Goal: Task Accomplishment & Management: Use online tool/utility

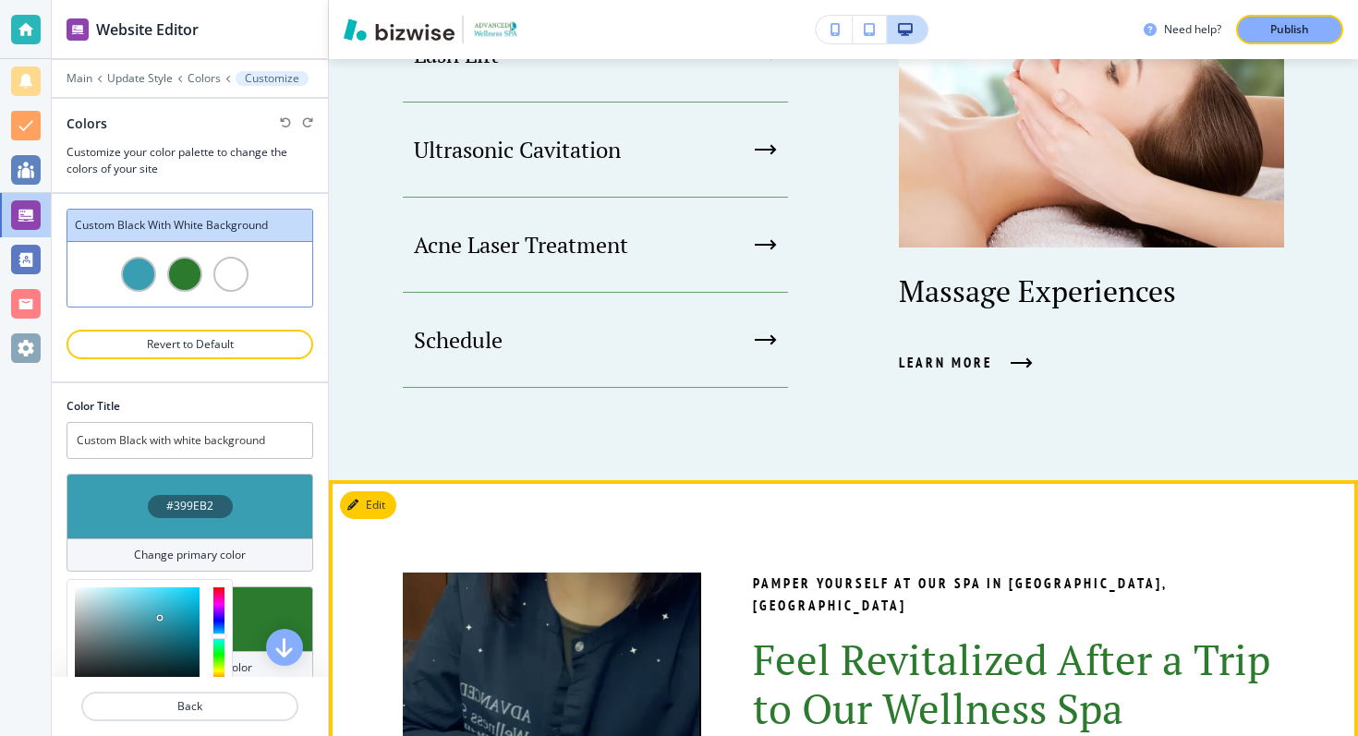
scroll to position [1886, 0]
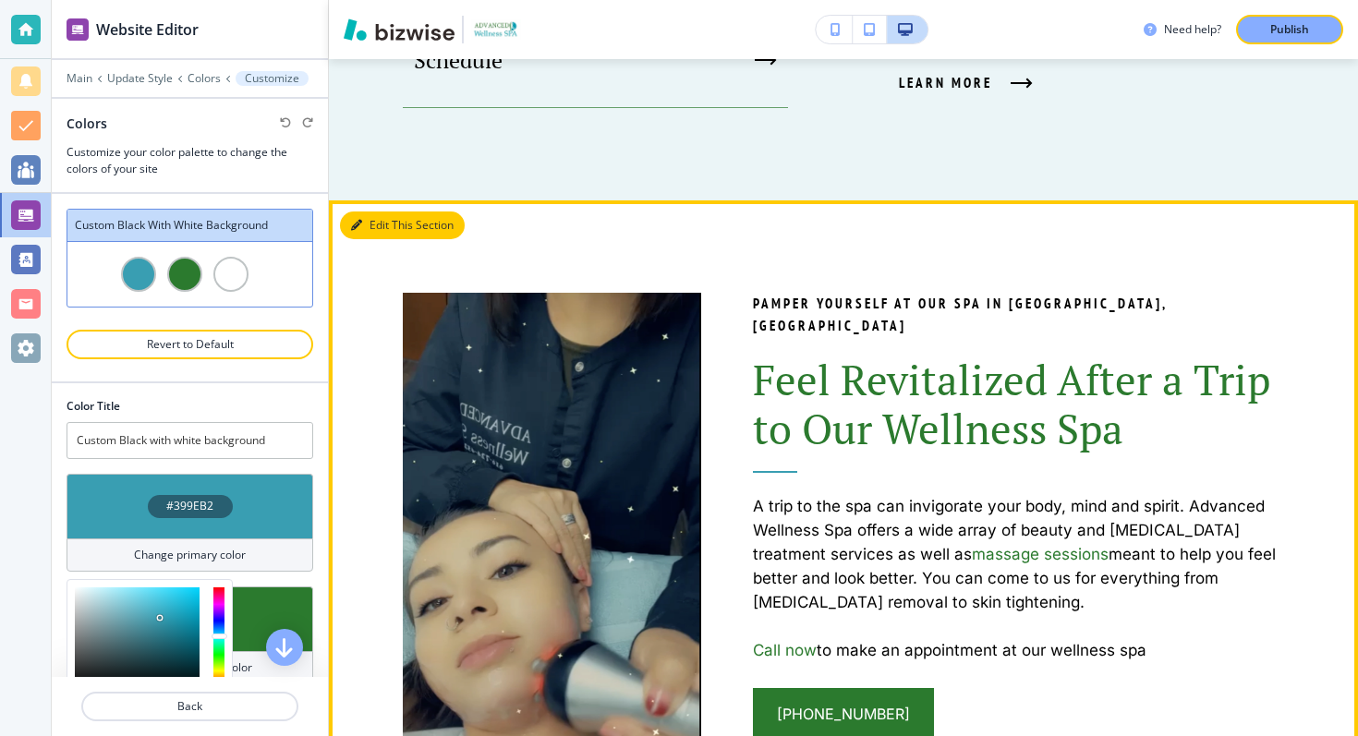
click at [359, 216] on div "Website Editor Main Update Style Colors Customize Colors Customize your color p…" at bounding box center [705, 368] width 1306 height 736
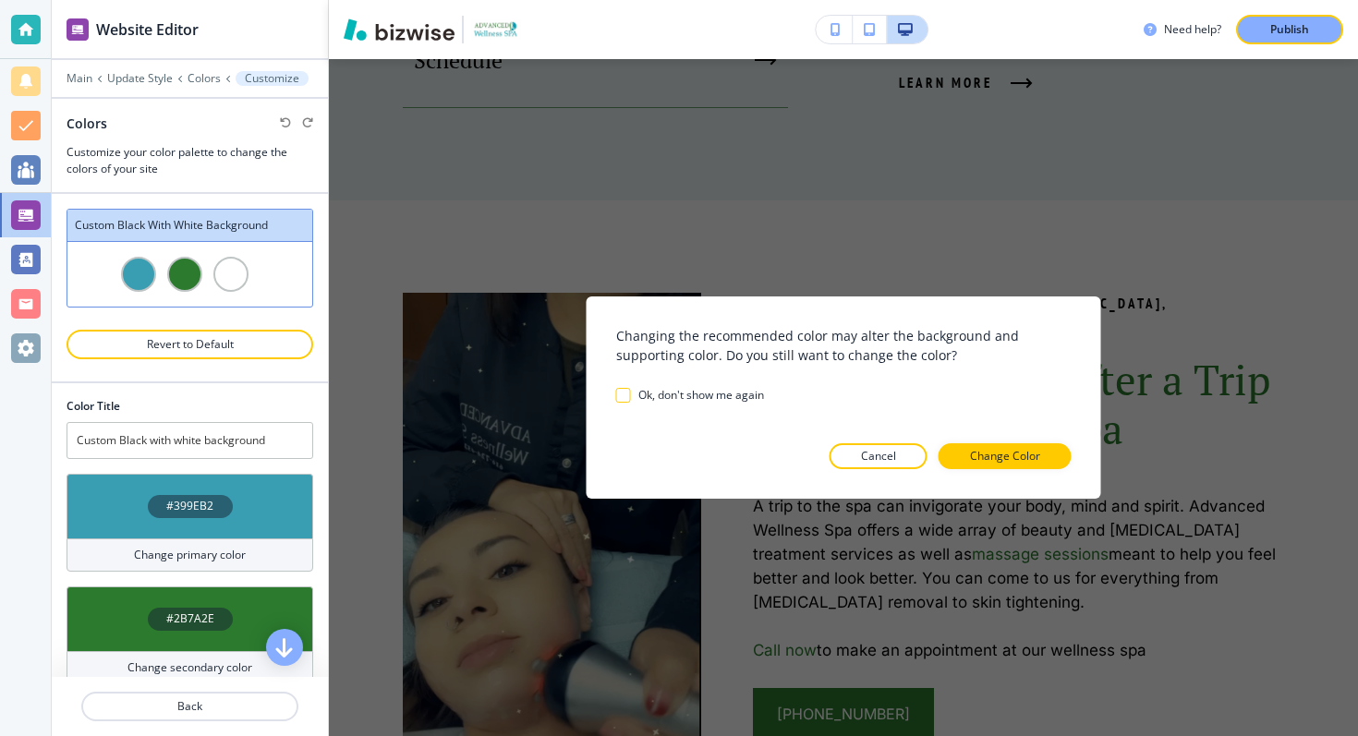
scroll to position [8, 0]
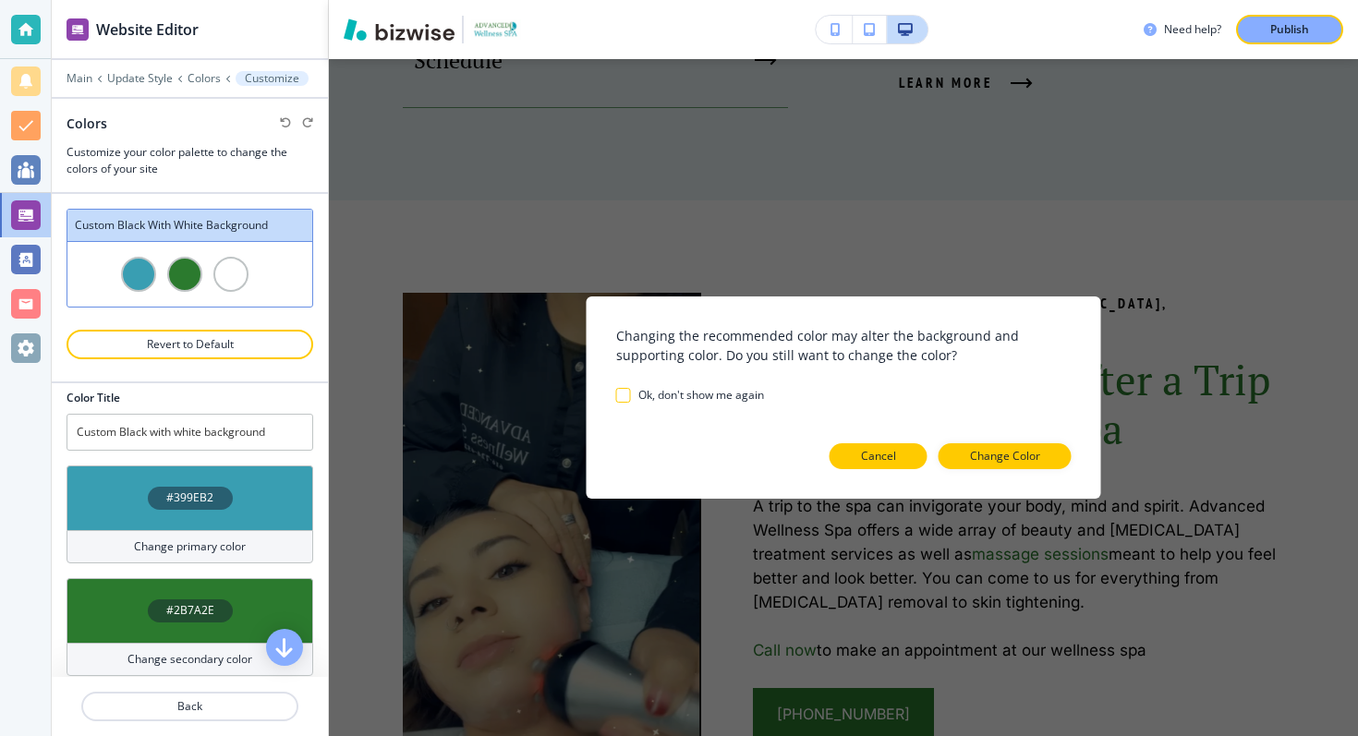
click at [910, 457] on button "Cancel" at bounding box center [878, 456] width 98 height 26
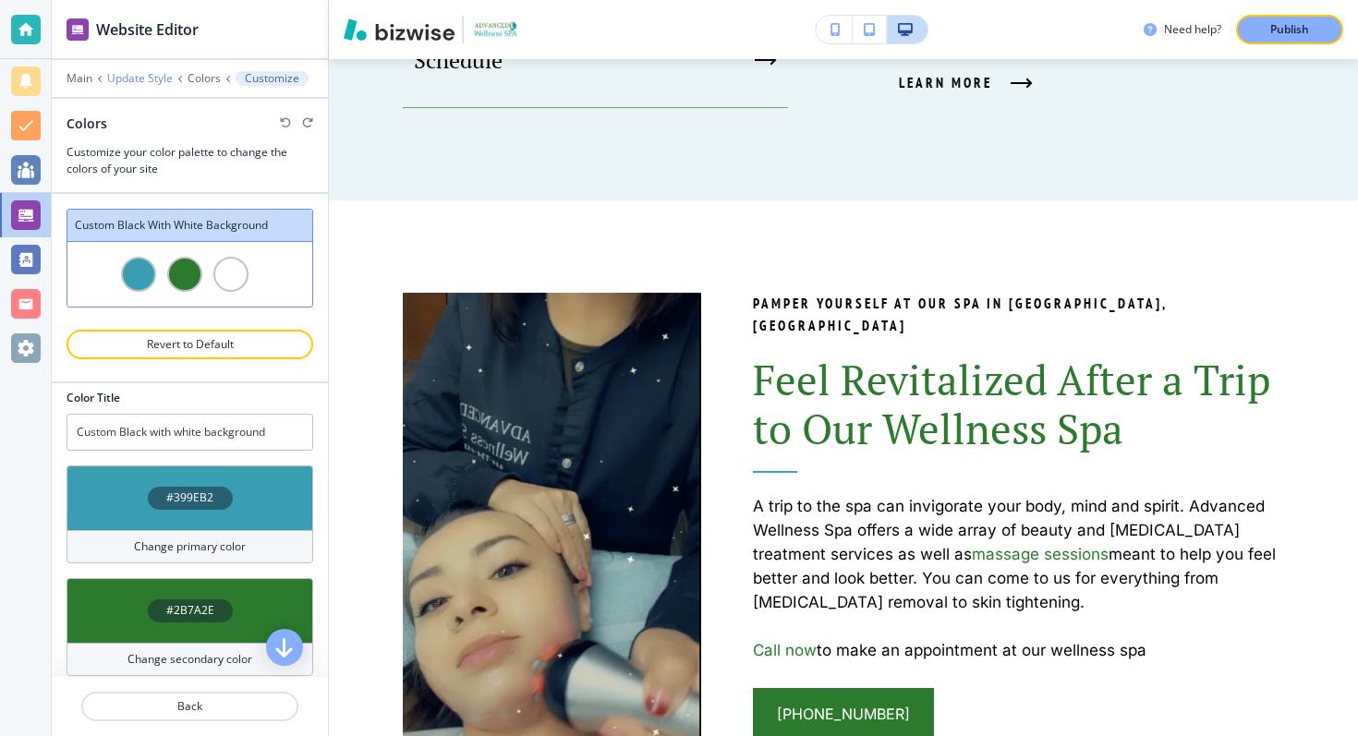
click at [145, 78] on p "Update Style" at bounding box center [140, 78] width 66 height 13
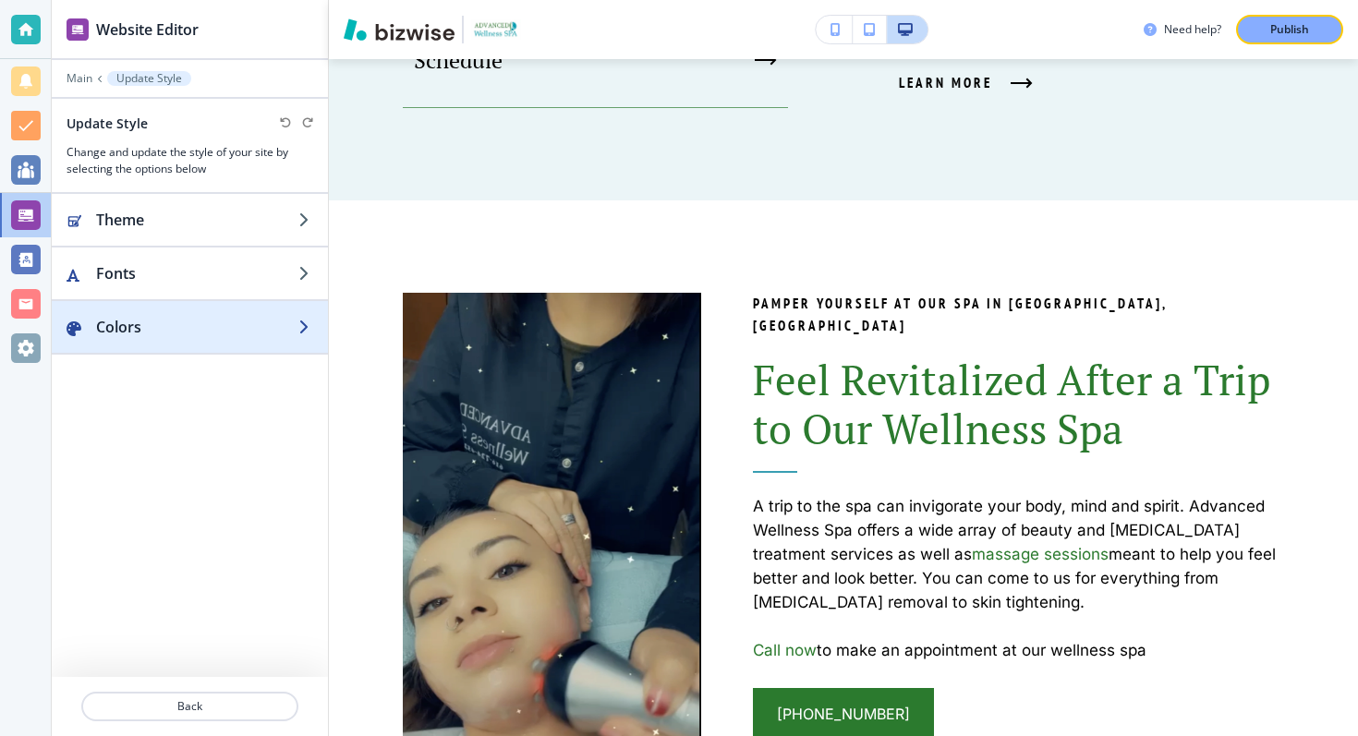
click at [121, 326] on h2 "Colors" at bounding box center [197, 327] width 202 height 22
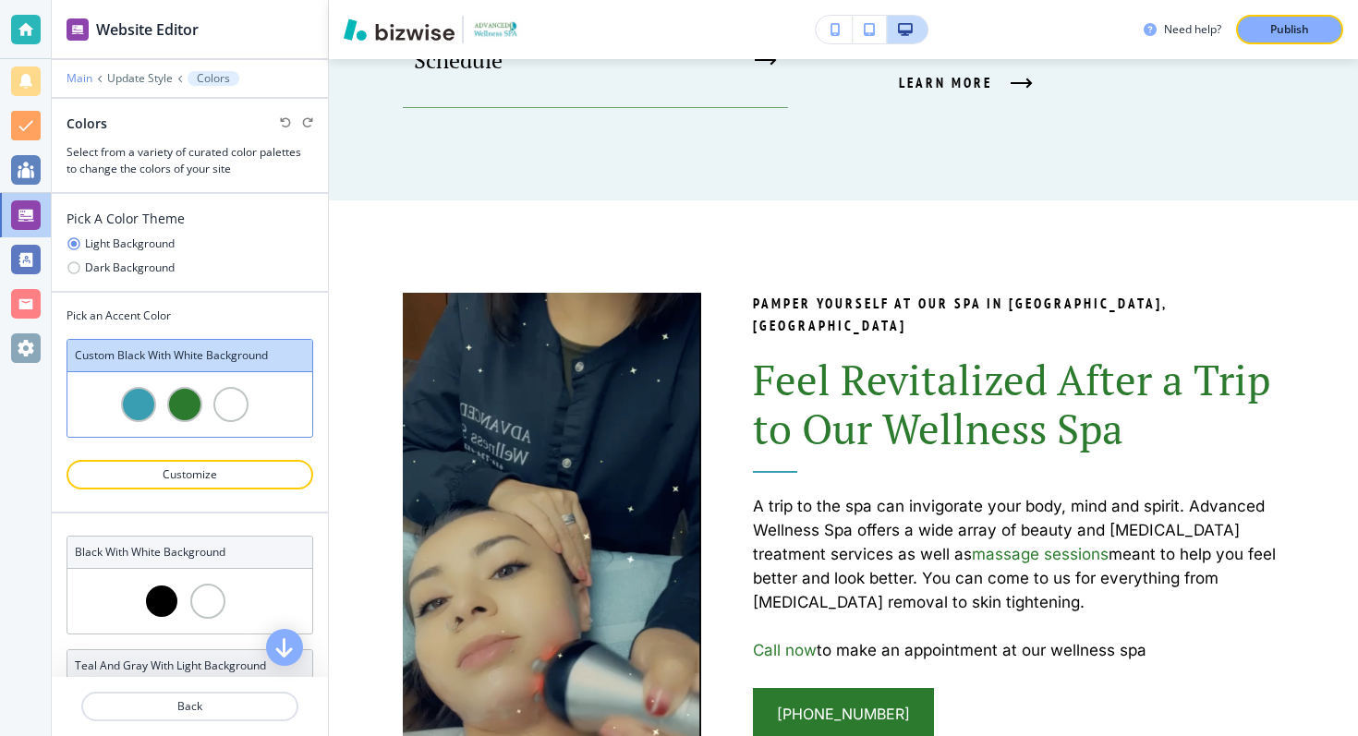
click at [83, 77] on p "Main" at bounding box center [80, 78] width 26 height 13
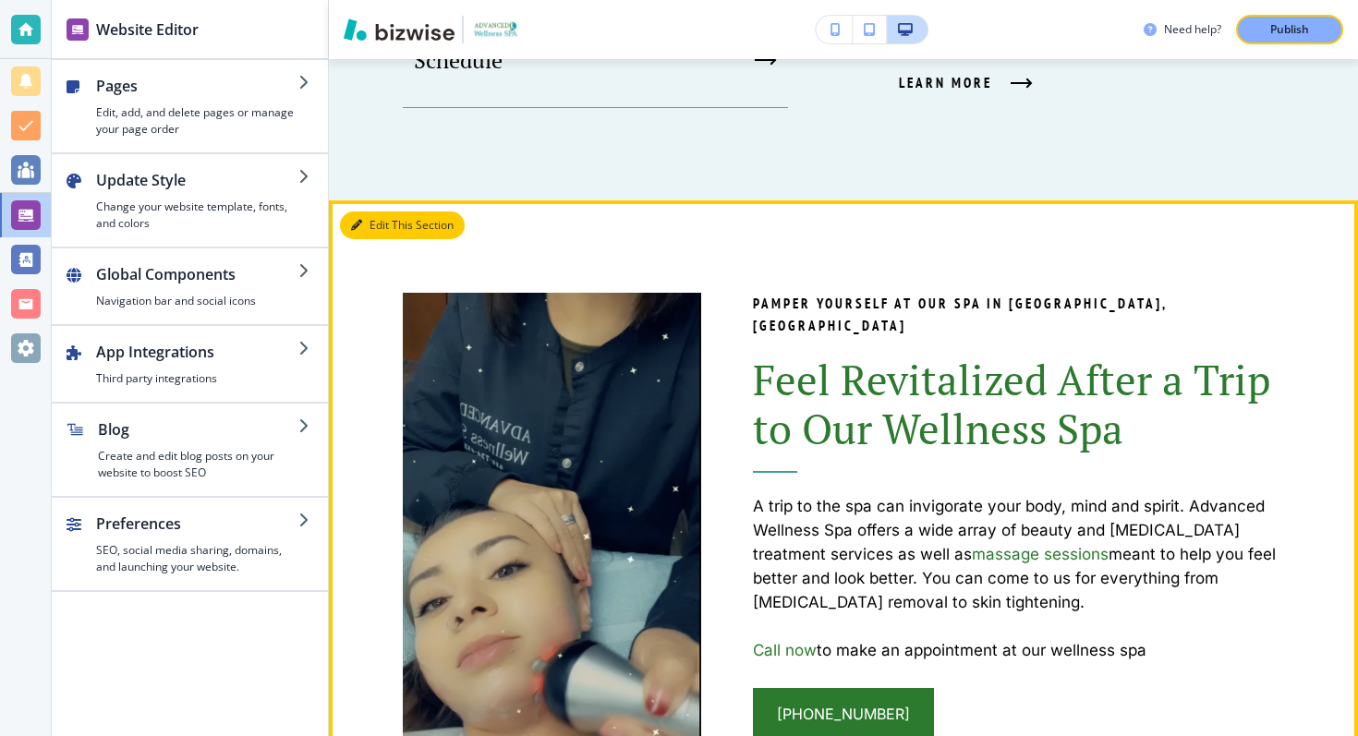
click at [364, 225] on button "Edit This Section" at bounding box center [402, 226] width 125 height 28
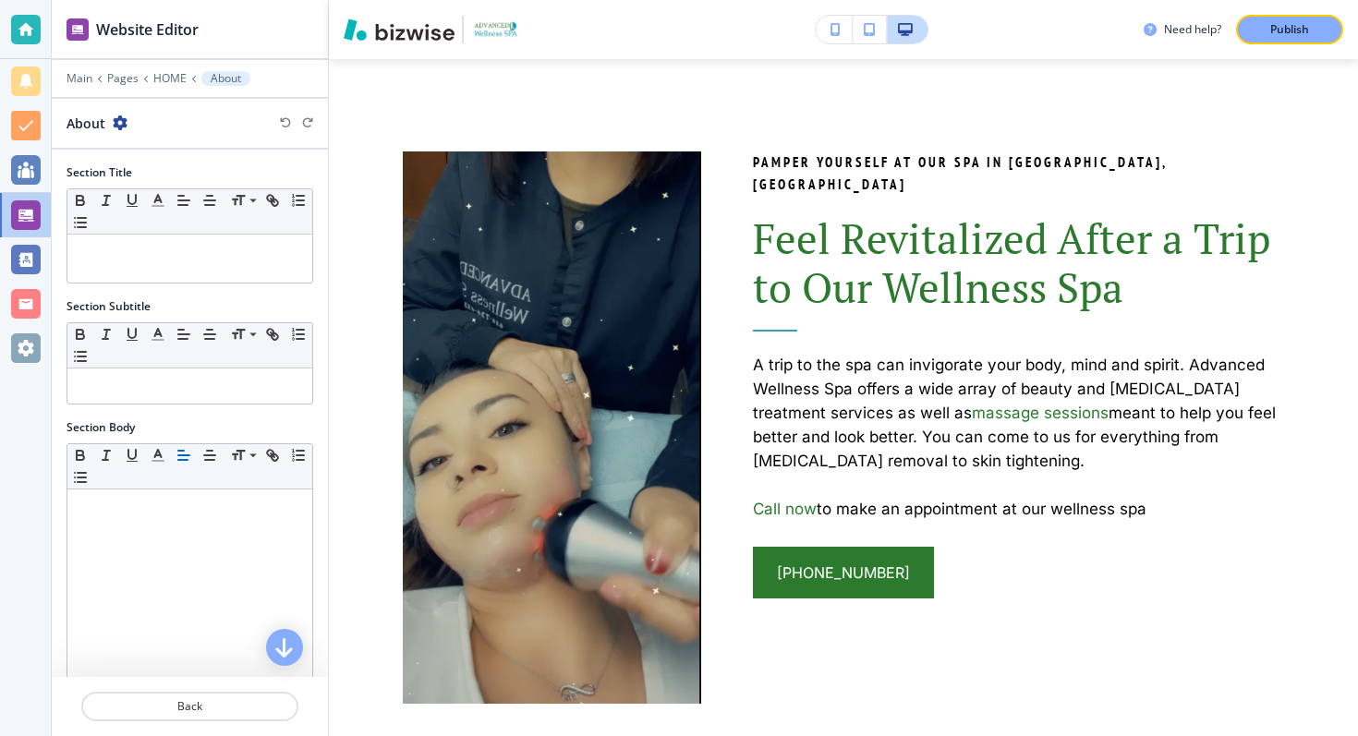
scroll to position [314, 0]
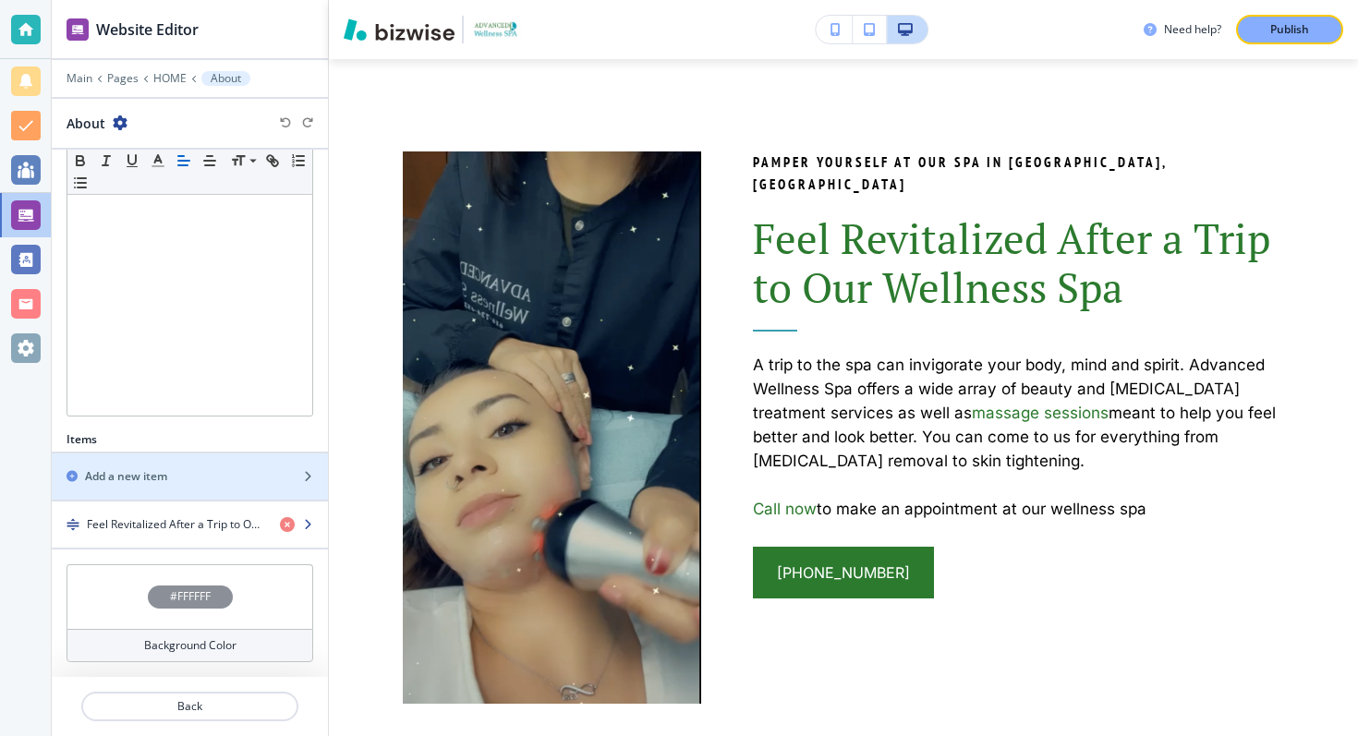
click at [175, 520] on h4 "Feel Revitalized After a Trip to Our Wellness Spa" at bounding box center [176, 524] width 178 height 17
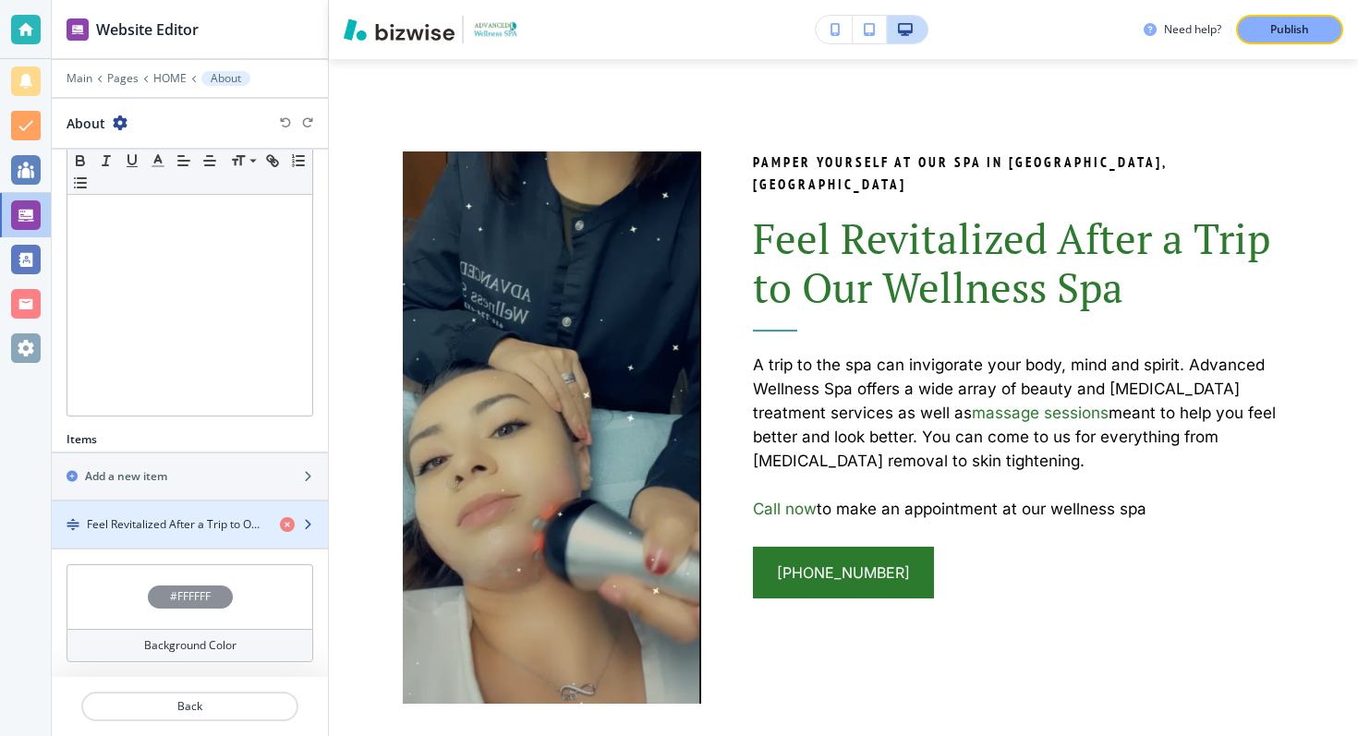
click at [175, 520] on h4 "Feel Revitalized After a Trip to Our Wellness Spa" at bounding box center [176, 524] width 178 height 17
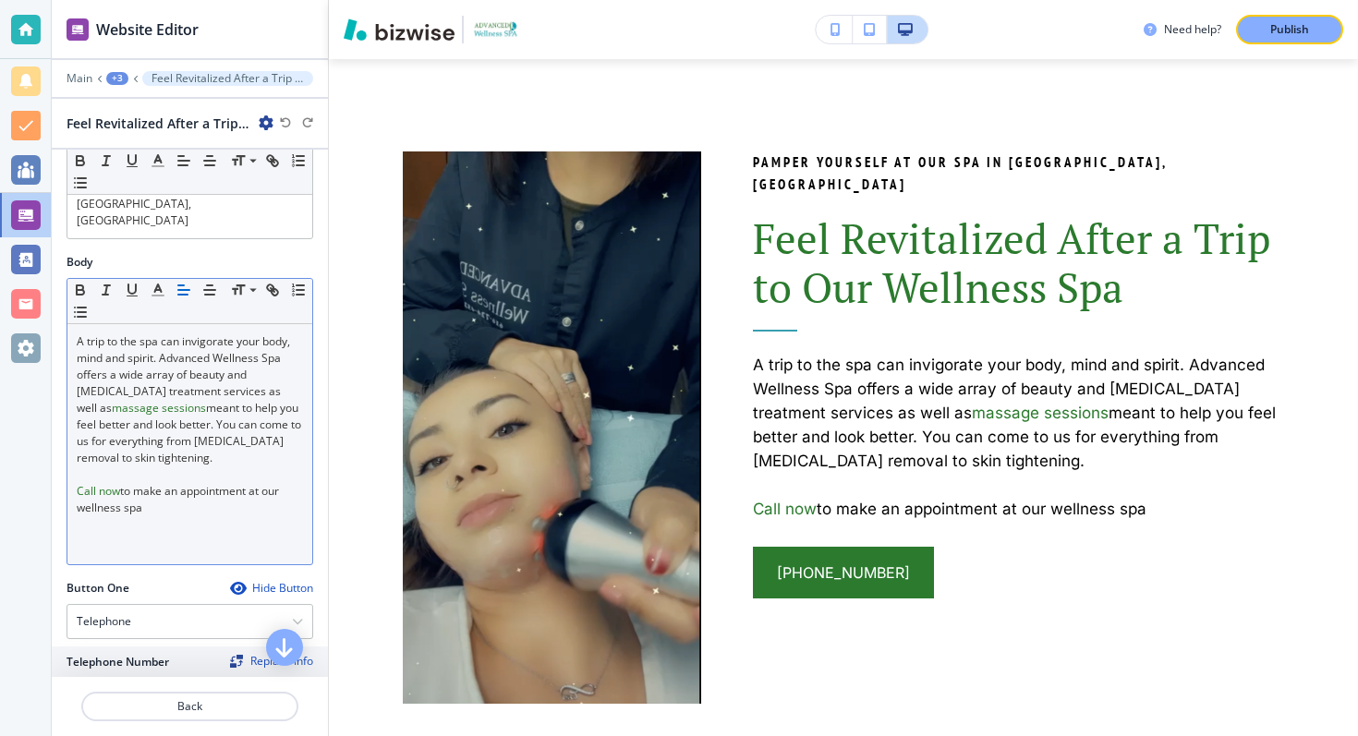
scroll to position [578, 0]
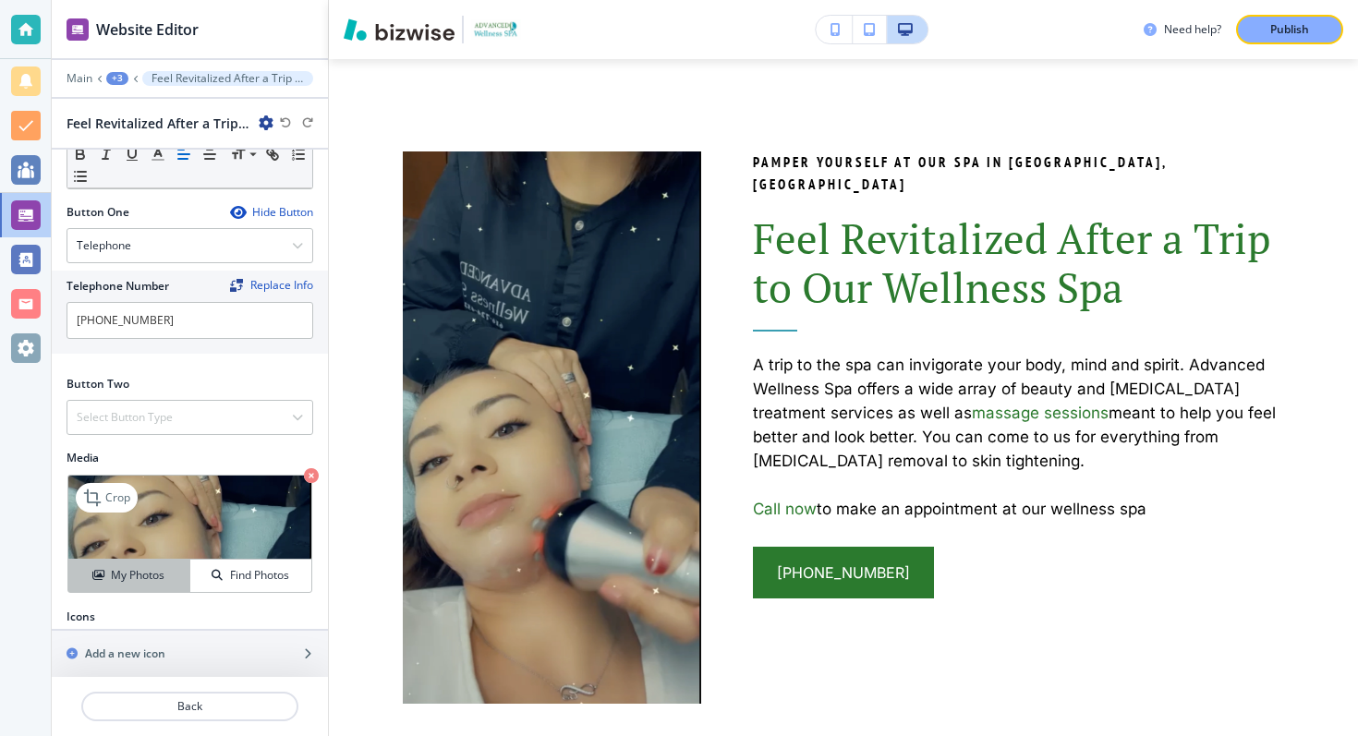
click at [141, 567] on h4 "My Photos" at bounding box center [138, 575] width 54 height 17
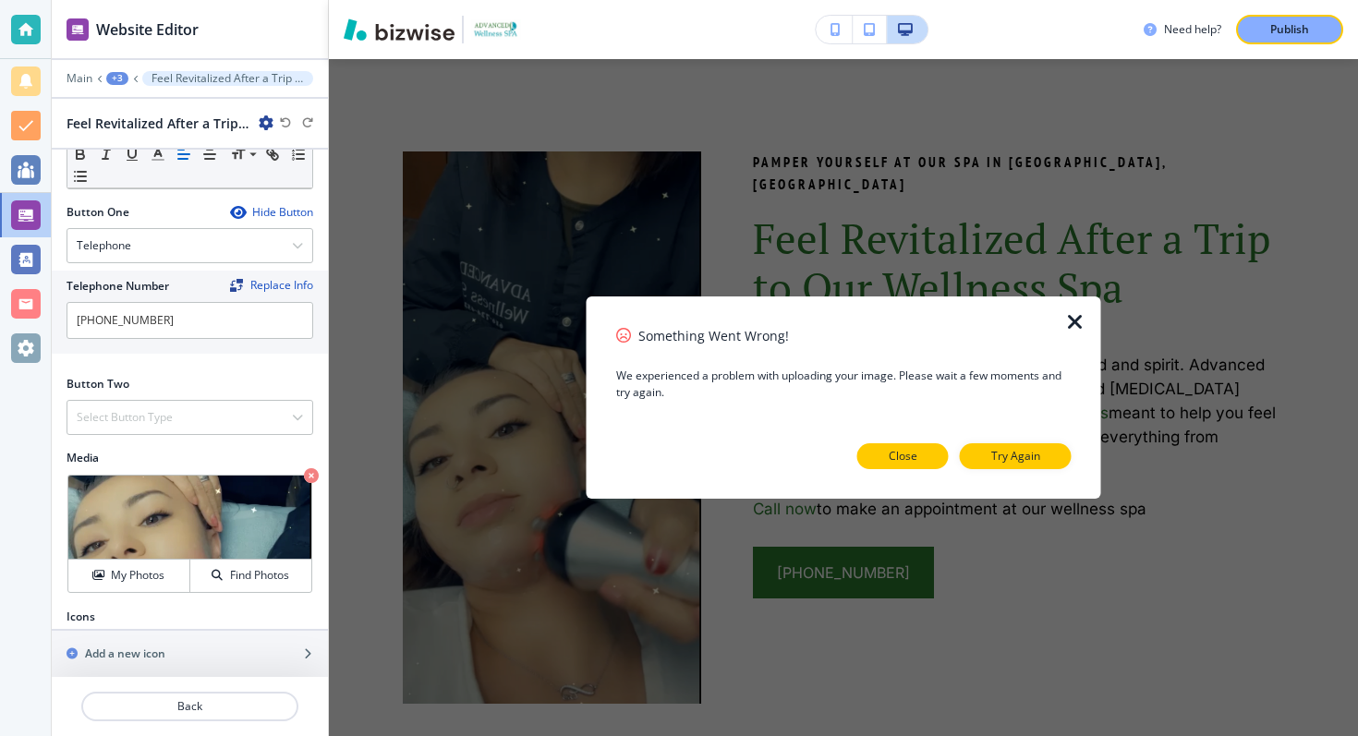
click at [911, 455] on p "Close" at bounding box center [903, 456] width 29 height 17
